Goal: Task Accomplishment & Management: Manage account settings

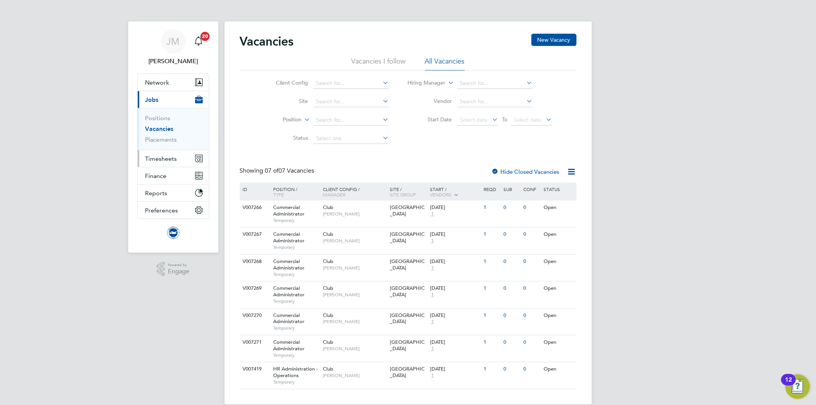
click at [157, 158] on span "Timesheets" at bounding box center [161, 158] width 32 height 7
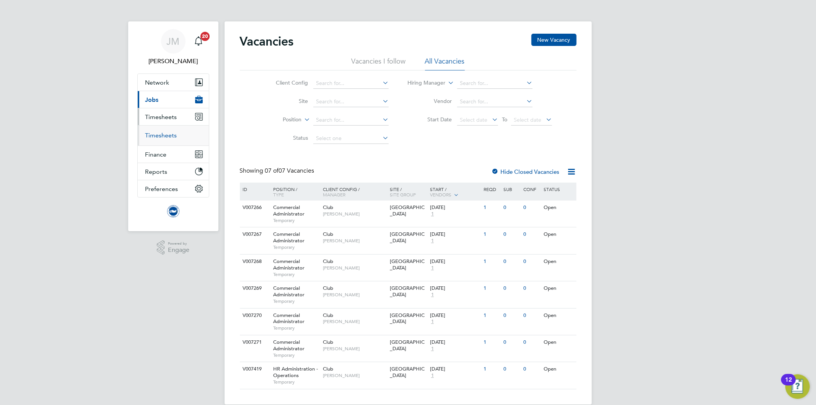
click at [158, 138] on link "Timesheets" at bounding box center [161, 135] width 32 height 7
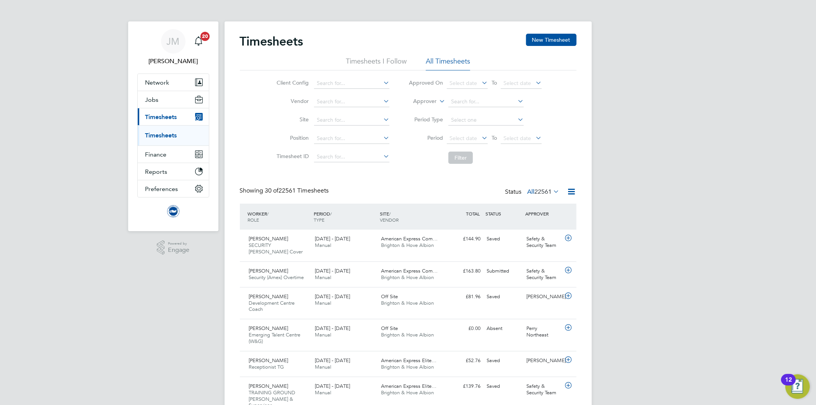
click at [437, 100] on icon at bounding box center [437, 99] width 0 height 7
click at [414, 111] on li "Worker" at bounding box center [418, 110] width 38 height 10
click at [465, 102] on input at bounding box center [485, 101] width 75 height 11
click at [473, 111] on li "Decl an Hamilton" at bounding box center [486, 112] width 76 height 10
type input "Declan Hamilton"
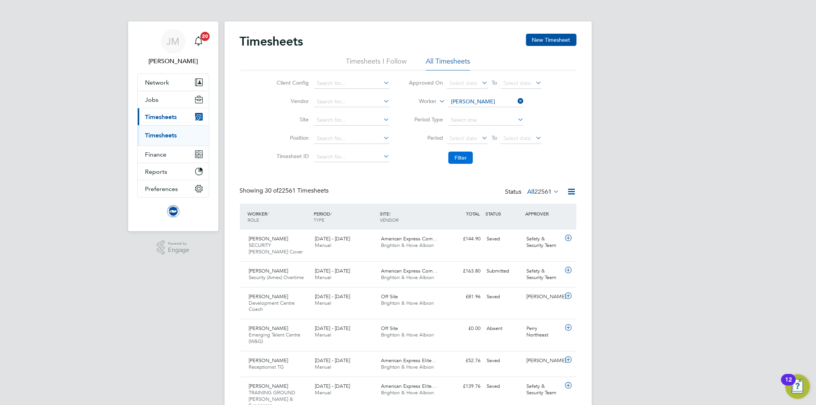
click at [459, 159] on button "Filter" at bounding box center [460, 157] width 24 height 12
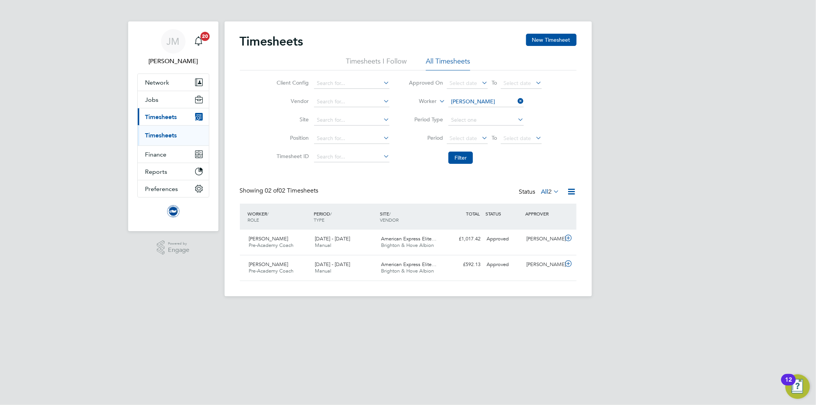
click at [573, 188] on icon at bounding box center [572, 192] width 10 height 10
drag, startPoint x: 535, startPoint y: 167, endPoint x: 542, endPoint y: 183, distance: 17.5
click at [535, 168] on div "Timesheets New Timesheet Timesheets I Follow All Timesheets Client Config Vendo…" at bounding box center [408, 157] width 336 height 247
click at [475, 98] on input at bounding box center [485, 101] width 75 height 11
click at [475, 133] on li "Luca Hanlon" at bounding box center [497, 133] width 98 height 10
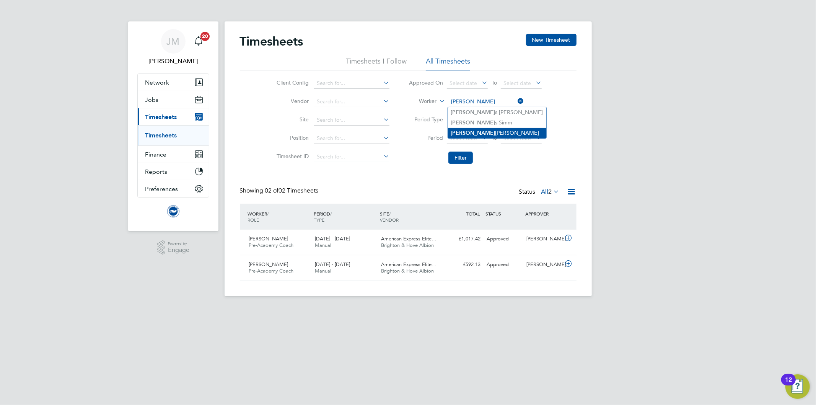
type input "Luca Hanlon"
click at [462, 159] on button "Filter" at bounding box center [460, 157] width 24 height 12
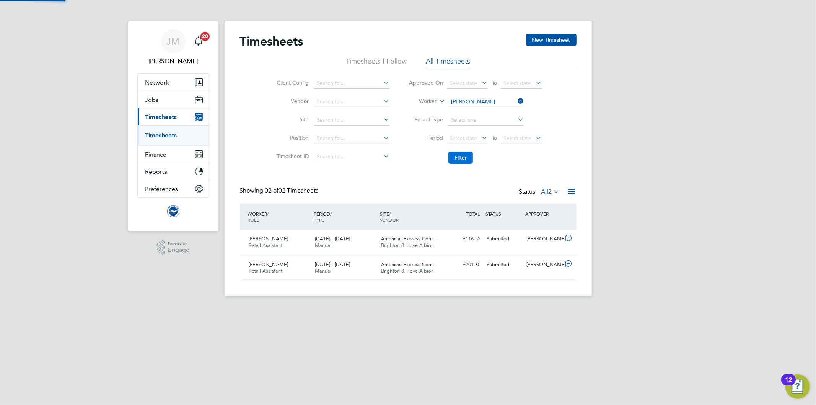
scroll to position [19, 67]
click at [552, 189] on icon at bounding box center [552, 191] width 0 height 11
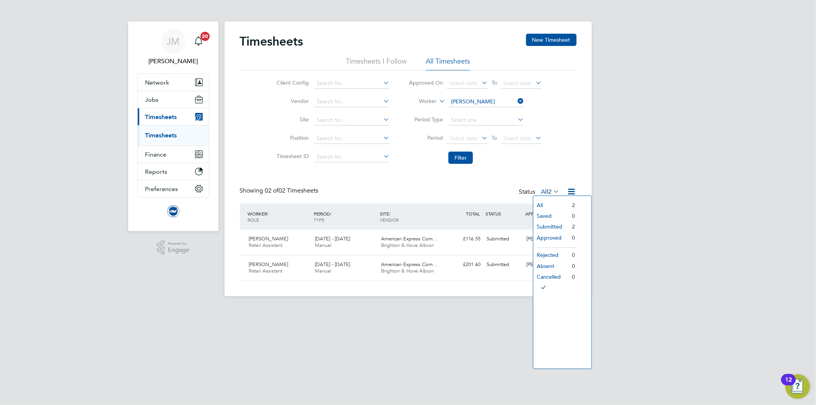
click at [411, 185] on div "Timesheets New Timesheet Timesheets I Follow All Timesheets Client Config Vendo…" at bounding box center [408, 157] width 336 height 247
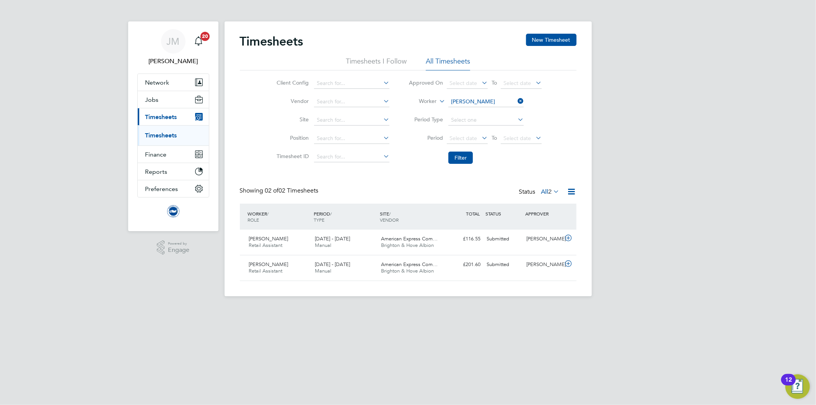
click at [516, 101] on icon at bounding box center [516, 101] width 0 height 11
click at [475, 101] on input at bounding box center [485, 101] width 75 height 11
click at [474, 109] on b "Hamil" at bounding box center [489, 112] width 44 height 7
type input "Declan Hamilton"
click at [456, 157] on button "Filter" at bounding box center [460, 157] width 24 height 12
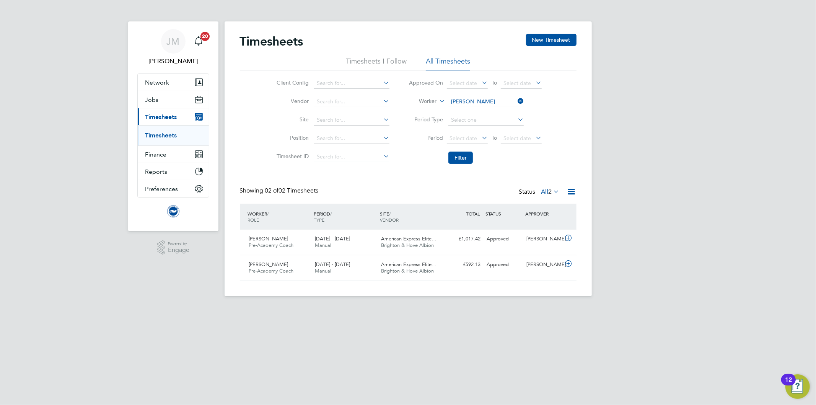
click at [516, 100] on icon at bounding box center [516, 101] width 0 height 11
click at [480, 101] on input at bounding box center [485, 101] width 75 height 11
type input "hease"
click at [167, 39] on span "JM" at bounding box center [173, 41] width 13 height 10
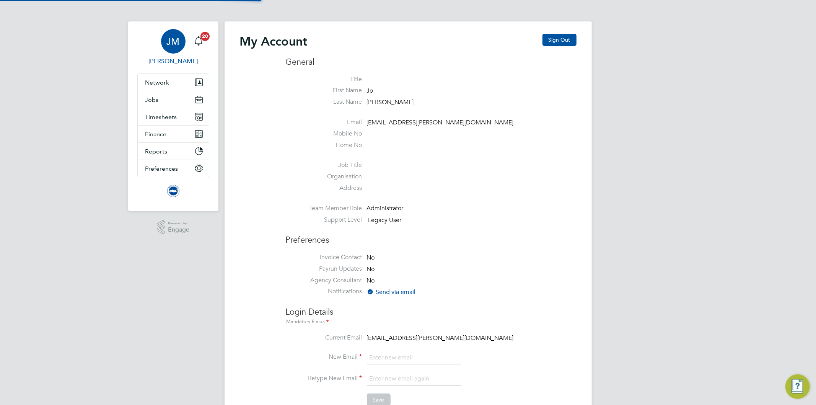
type input "Jo.morris@bhafc.co.uk"
click at [556, 37] on button "Sign Out" at bounding box center [559, 40] width 34 height 12
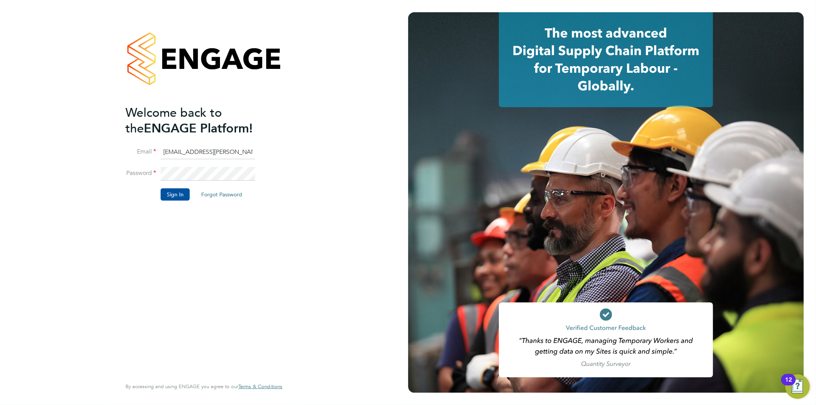
click at [211, 150] on input "Jo.morris@bhafc.co.uk" at bounding box center [208, 152] width 94 height 14
type input "[EMAIL_ADDRESS][PERSON_NAME][DOMAIN_NAME]"
click at [179, 195] on button "Sign In" at bounding box center [175, 194] width 29 height 12
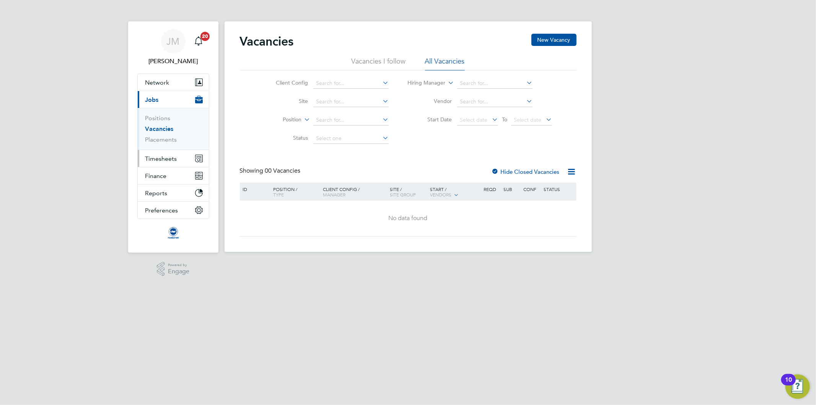
click at [161, 158] on span "Timesheets" at bounding box center [161, 158] width 32 height 7
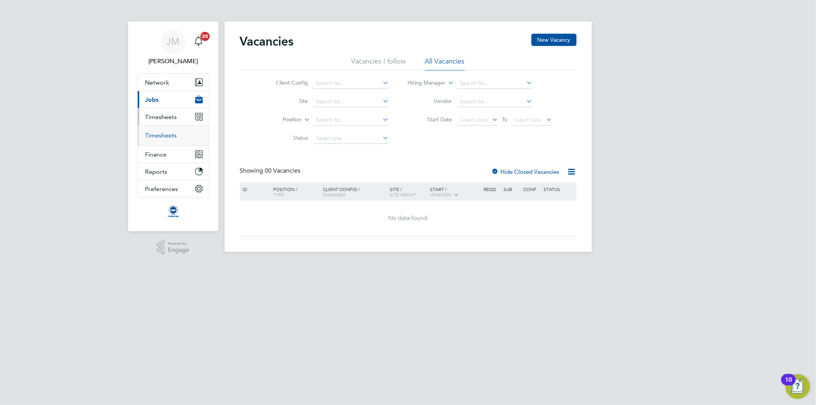
click at [163, 134] on link "Timesheets" at bounding box center [161, 135] width 32 height 7
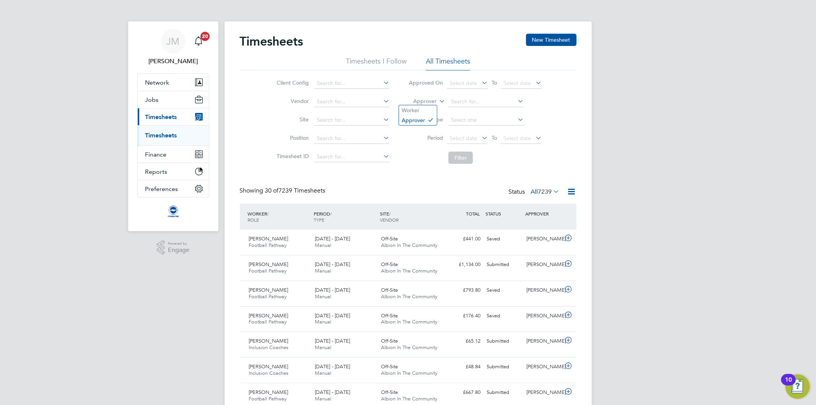
click at [437, 101] on icon at bounding box center [437, 99] width 0 height 7
click at [410, 109] on li "Worker" at bounding box center [418, 110] width 38 height 10
click at [472, 101] on input at bounding box center [485, 101] width 75 height 11
click at [495, 122] on b "Hea" at bounding box center [500, 122] width 10 height 7
type input "[PERSON_NAME]"
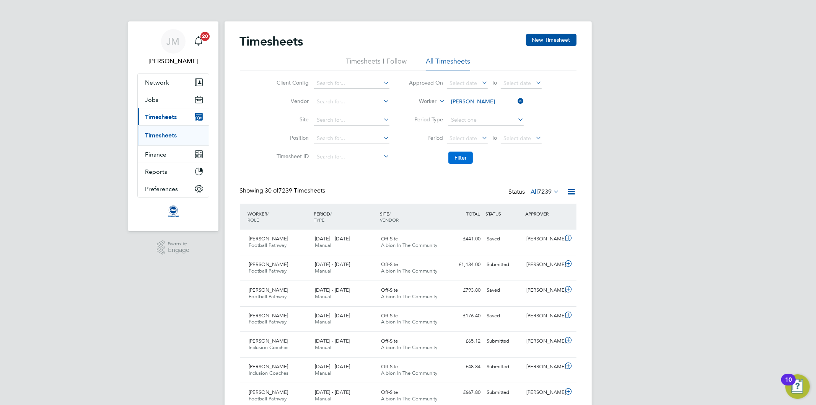
click at [463, 158] on button "Filter" at bounding box center [460, 157] width 24 height 12
click at [173, 49] on div "JM" at bounding box center [173, 41] width 24 height 24
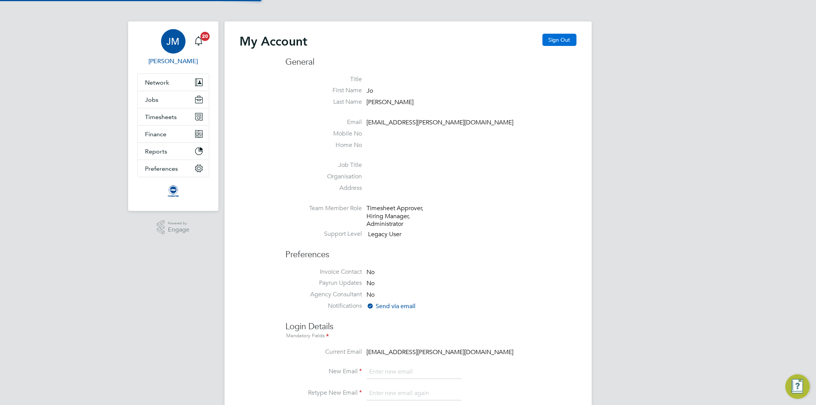
type input "[EMAIL_ADDRESS][PERSON_NAME][DOMAIN_NAME]"
click at [549, 40] on button "Sign Out" at bounding box center [559, 40] width 34 height 12
